Goal: Task Accomplishment & Management: Use online tool/utility

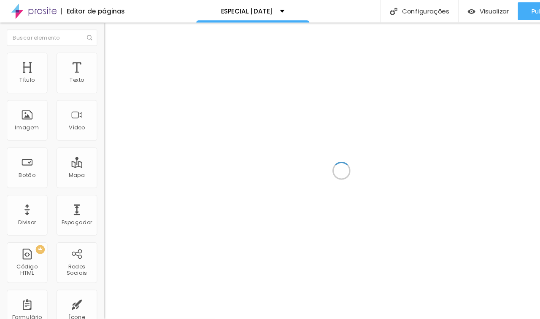
scroll to position [0, 18]
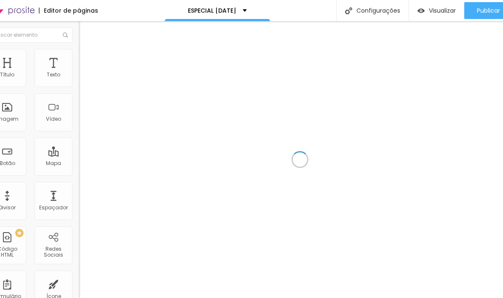
click at [296, 56] on div at bounding box center [300, 159] width 443 height 277
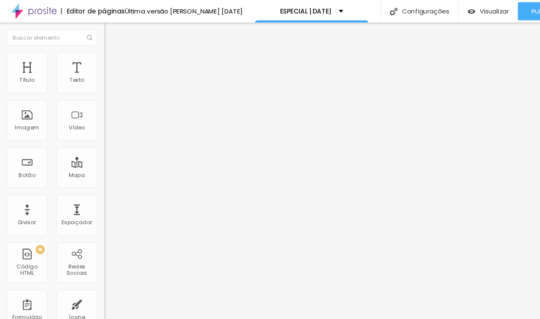
scroll to position [0, 0]
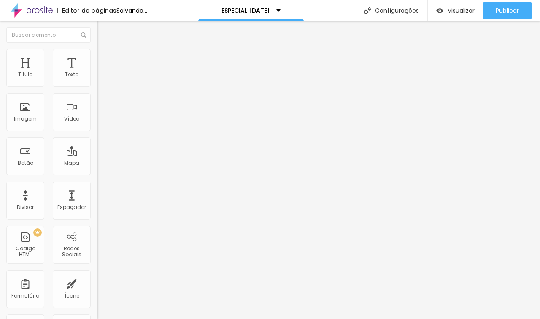
click at [97, 73] on span "Trocar imagem" at bounding box center [120, 68] width 46 height 7
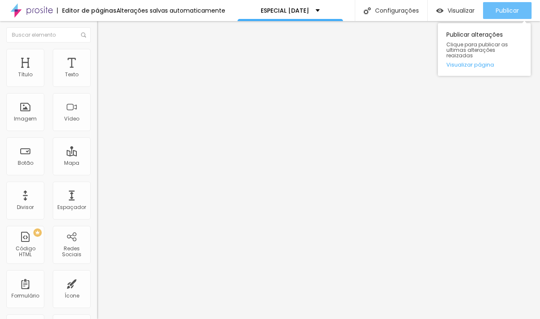
click at [503, 11] on span "Publicar" at bounding box center [506, 10] width 23 height 7
click at [502, 8] on span "Publicar" at bounding box center [506, 10] width 23 height 7
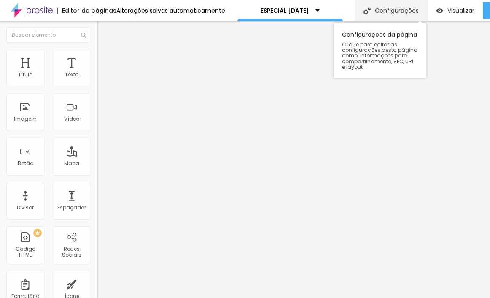
click at [417, 1] on div "Configurações" at bounding box center [391, 10] width 73 height 21
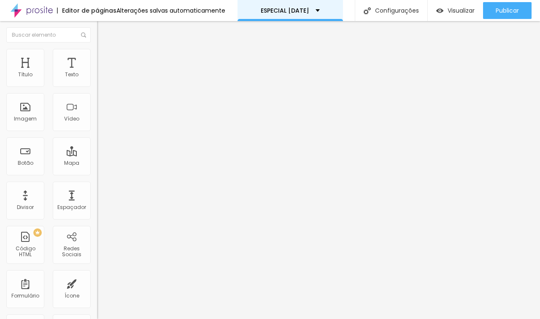
click at [320, 12] on div "ESPECIAL [DATE]" at bounding box center [290, 11] width 59 height 6
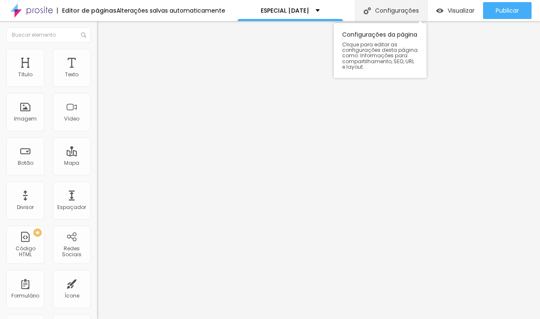
click at [409, 8] on div "Configurações" at bounding box center [391, 10] width 73 height 21
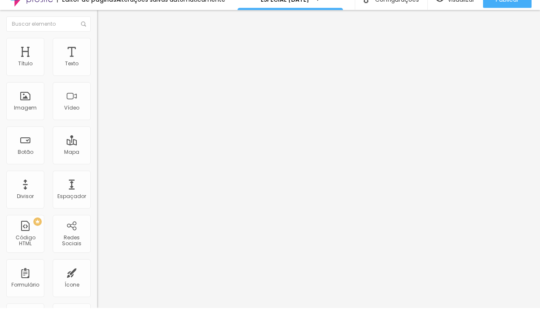
scroll to position [32, 0]
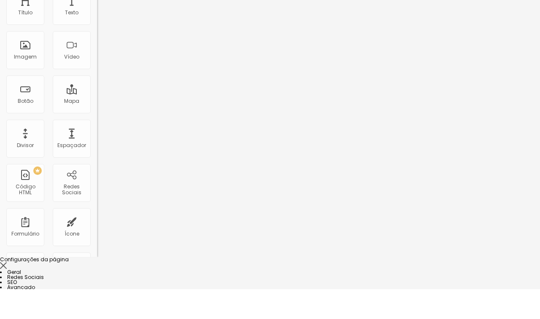
type input "/enatal-2025"
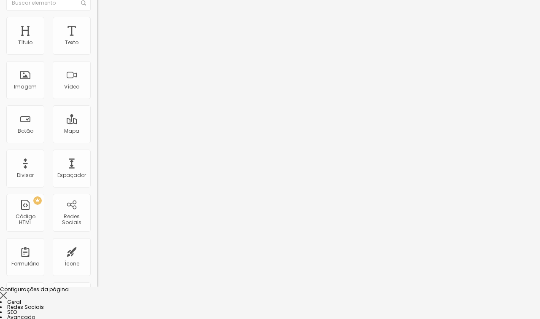
click at [429, 292] on div at bounding box center [270, 296] width 540 height 8
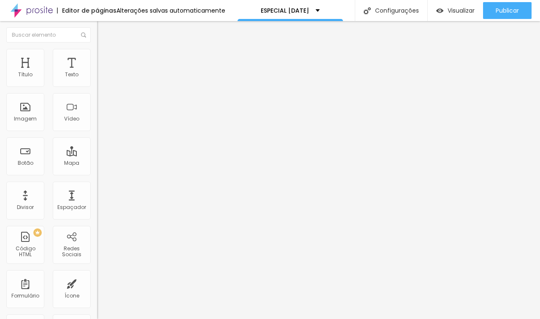
click at [97, 73] on span "Trocar imagem" at bounding box center [120, 68] width 46 height 7
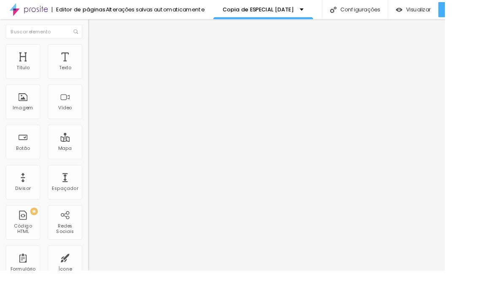
click at [97, 73] on span "Trocar imagem" at bounding box center [120, 68] width 46 height 7
